Goal: Task Accomplishment & Management: Manage account settings

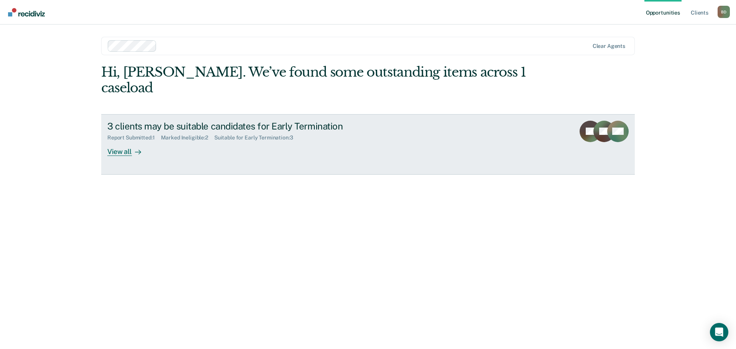
click at [116, 141] on div "View all" at bounding box center [128, 148] width 43 height 15
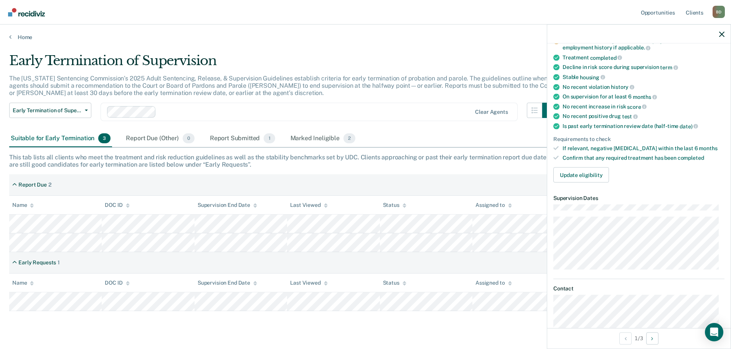
scroll to position [77, 0]
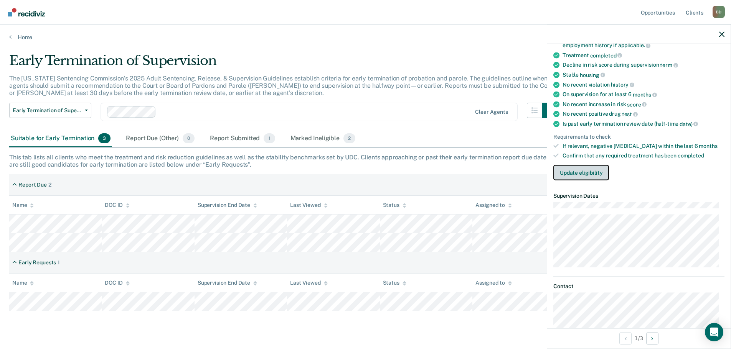
click at [573, 171] on button "Update eligibility" at bounding box center [581, 172] width 56 height 15
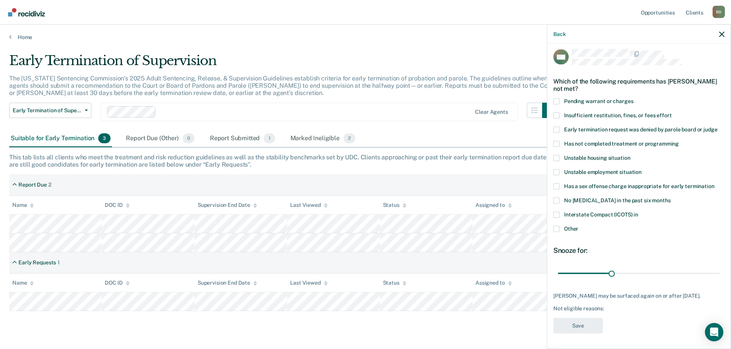
click at [556, 169] on span at bounding box center [556, 172] width 6 height 6
click at [641, 169] on input "Unstable employment situation" at bounding box center [641, 169] width 0 height 0
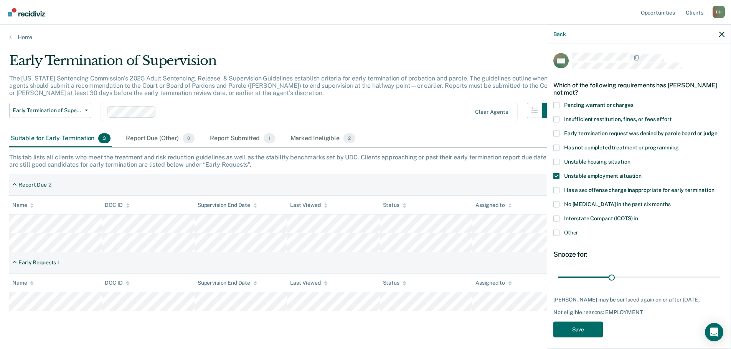
click at [555, 232] on span at bounding box center [556, 233] width 6 height 6
click at [578, 230] on input "Other" at bounding box center [578, 230] width 0 height 0
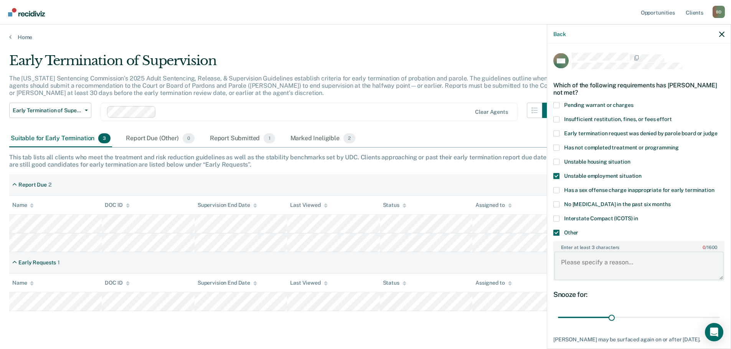
click at [563, 262] on textarea "Enter at least 3 characters 0 / 1600" at bounding box center [639, 266] width 170 height 28
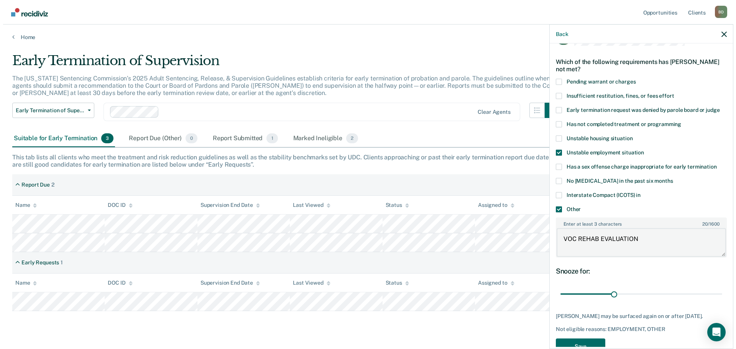
scroll to position [50, 0]
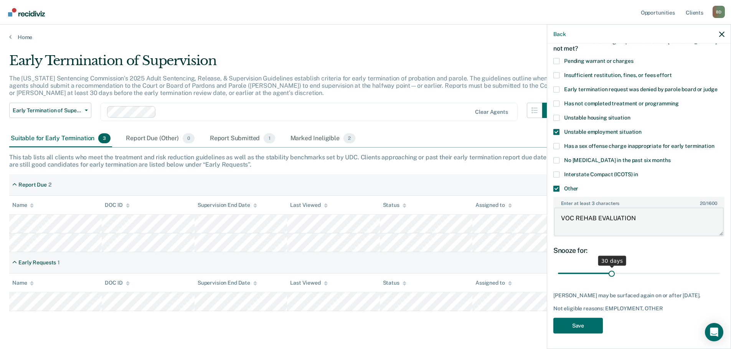
type textarea "VOC REHAB EVALUATION"
drag, startPoint x: 609, startPoint y: 266, endPoint x: 617, endPoint y: 267, distance: 8.2
type input "34"
click at [617, 267] on input "range" at bounding box center [639, 273] width 162 height 13
click at [558, 72] on span at bounding box center [556, 75] width 6 height 6
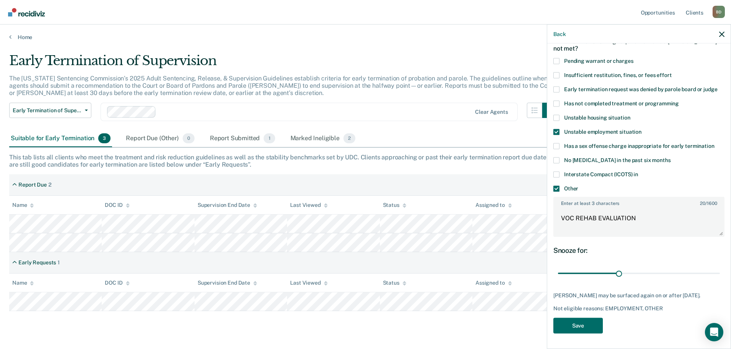
click at [671, 72] on input "Insufficient restitution, fines, or fees effort" at bounding box center [671, 72] width 0 height 0
click at [574, 323] on button "Save" at bounding box center [577, 326] width 49 height 16
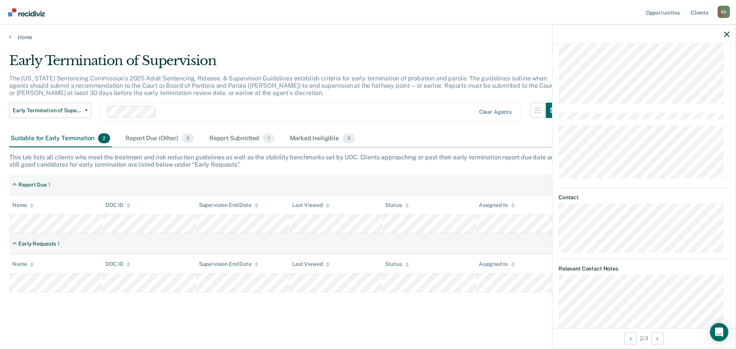
scroll to position [126, 0]
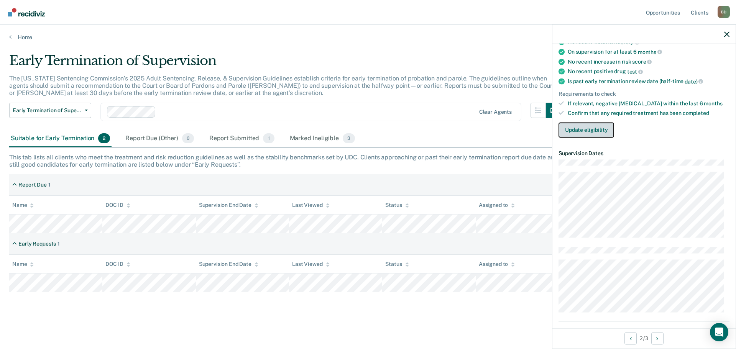
click at [579, 124] on button "Update eligibility" at bounding box center [587, 129] width 56 height 15
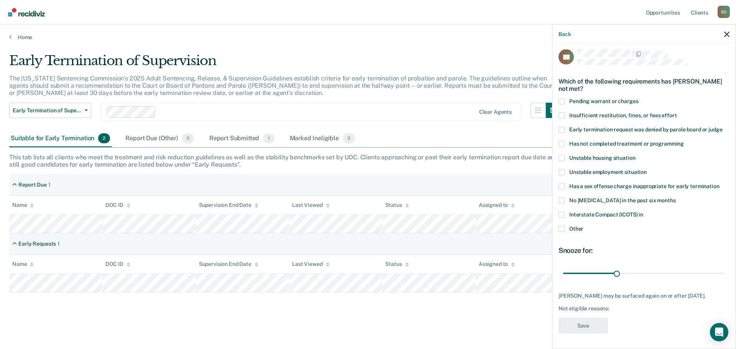
click at [561, 169] on span at bounding box center [562, 172] width 6 height 6
click at [647, 169] on input "Unstable employment situation" at bounding box center [647, 169] width 0 height 0
click at [562, 226] on span at bounding box center [562, 229] width 6 height 6
click at [584, 226] on input "Other" at bounding box center [584, 226] width 0 height 0
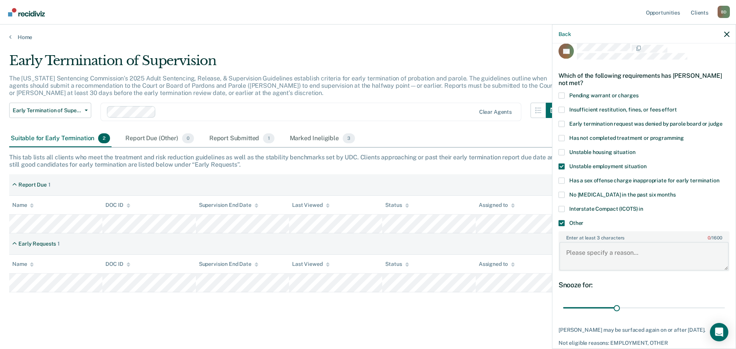
click at [591, 252] on textarea "Enter at least 3 characters 0 / 1600" at bounding box center [645, 256] width 170 height 28
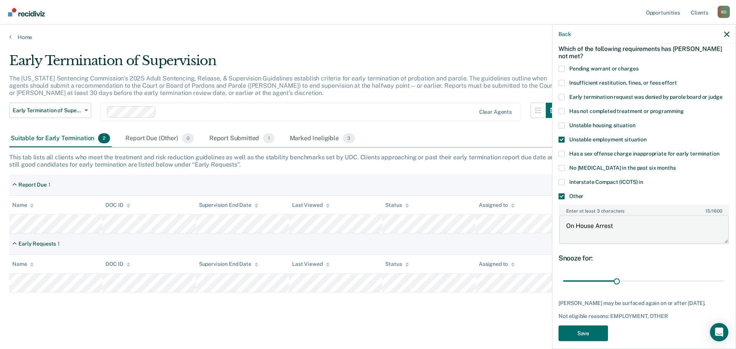
scroll to position [50, 0]
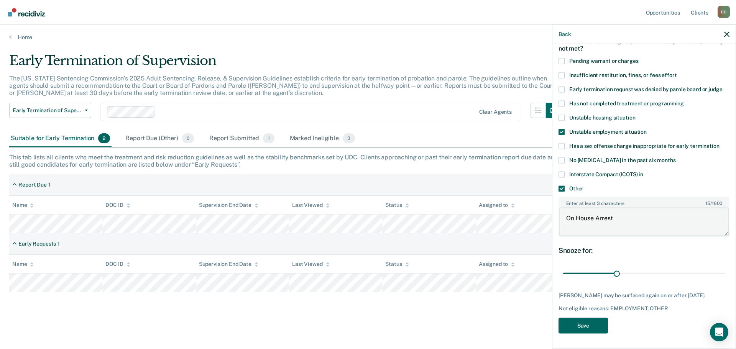
type textarea "On House Arrest"
click at [585, 323] on button "Save" at bounding box center [583, 326] width 49 height 16
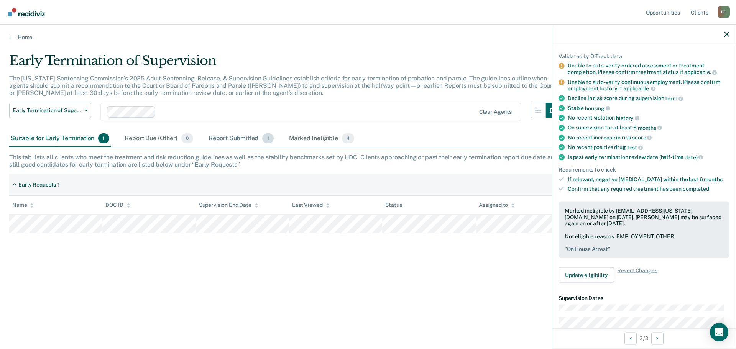
click at [232, 138] on div "Report Submitted 1" at bounding box center [241, 138] width 68 height 17
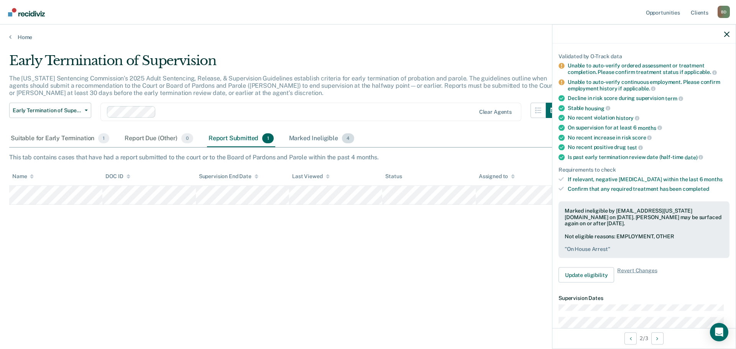
click at [310, 135] on div "Marked Ineligible 4" at bounding box center [322, 138] width 69 height 17
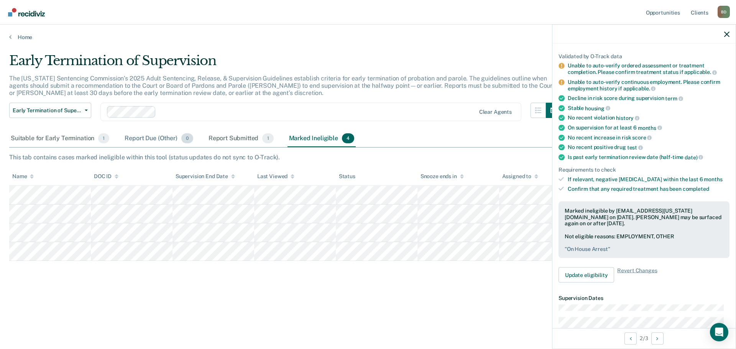
click at [152, 138] on div "Report Due (Other) 0" at bounding box center [158, 138] width 71 height 17
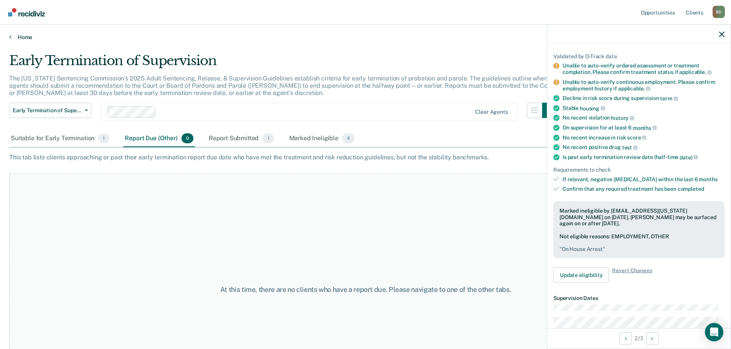
click at [21, 37] on link "Home" at bounding box center [365, 37] width 712 height 7
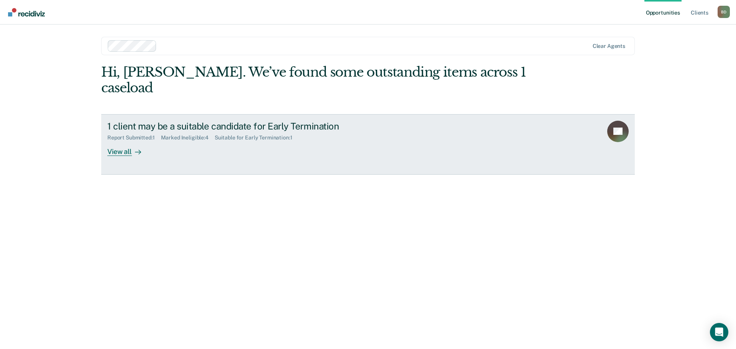
click at [192, 135] on div "Marked Ineligible : 4" at bounding box center [188, 138] width 54 height 7
